Goal: Navigation & Orientation: Go to known website

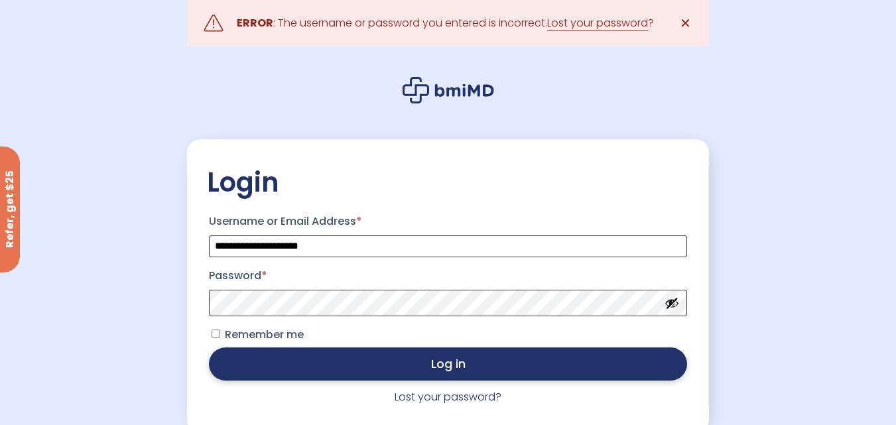
click at [401, 365] on button "Log in" at bounding box center [447, 364] width 477 height 33
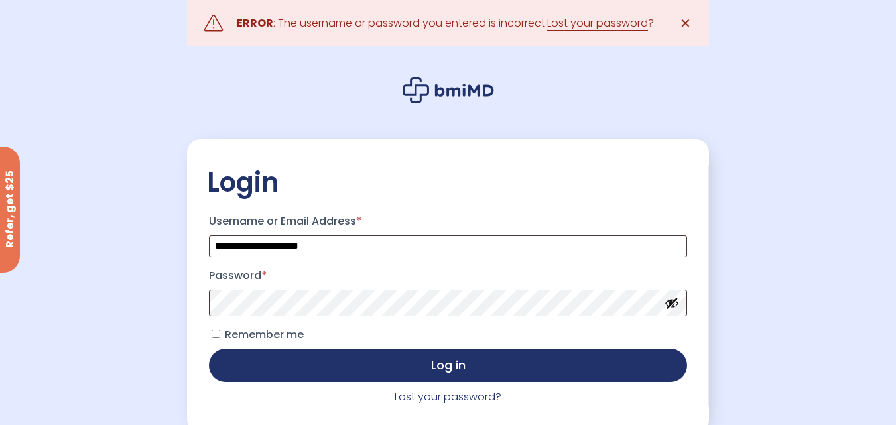
click at [435, 84] on icon at bounding box center [449, 90] width 92 height 27
